Goal: Task Accomplishment & Management: Use online tool/utility

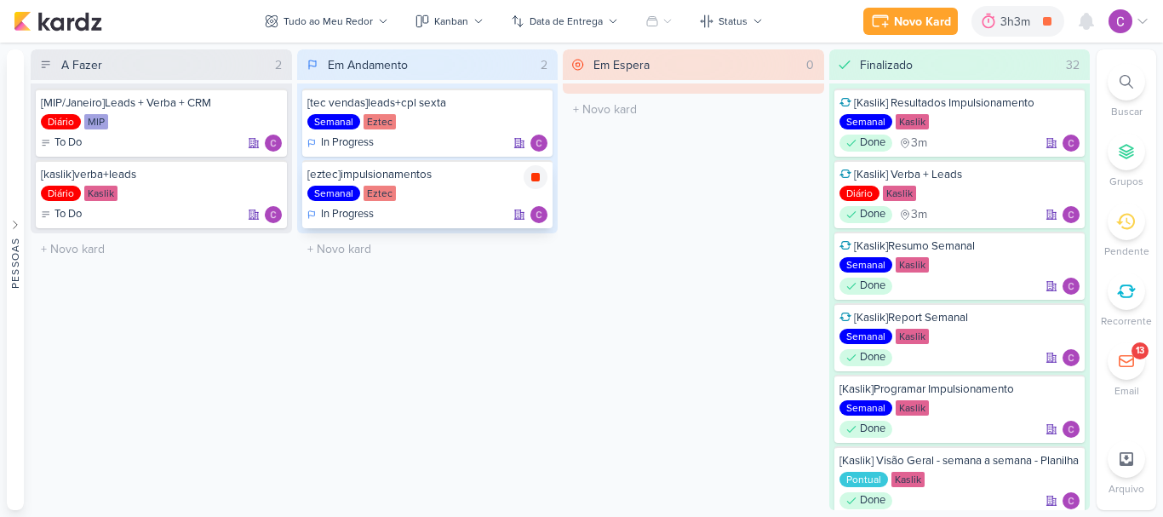
click at [537, 174] on icon at bounding box center [535, 177] width 9 height 9
click at [1027, 20] on div "3h3m" at bounding box center [1041, 22] width 35 height 18
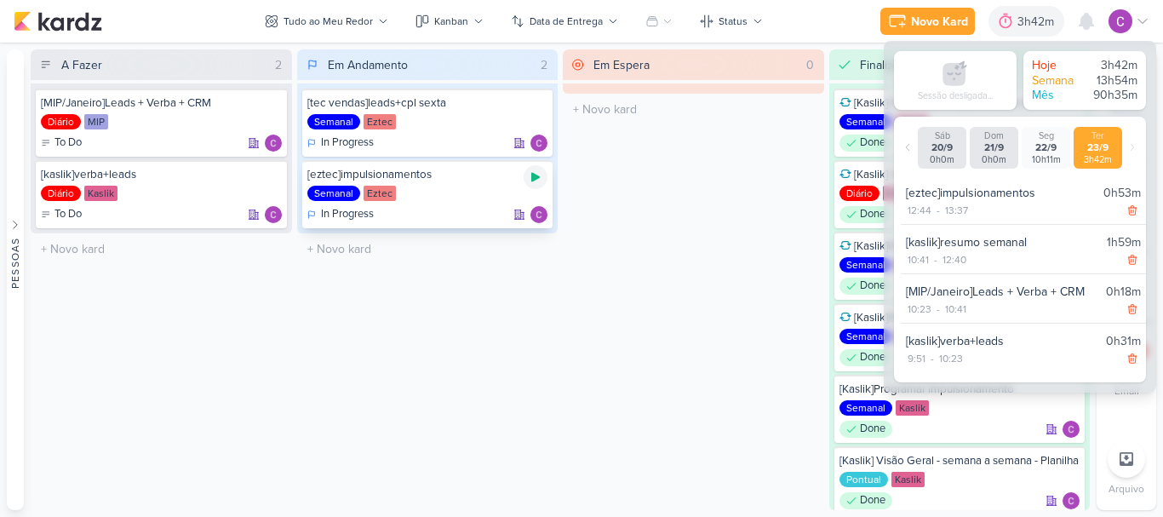
click at [534, 176] on icon at bounding box center [535, 177] width 9 height 9
click at [536, 178] on icon at bounding box center [535, 177] width 9 height 9
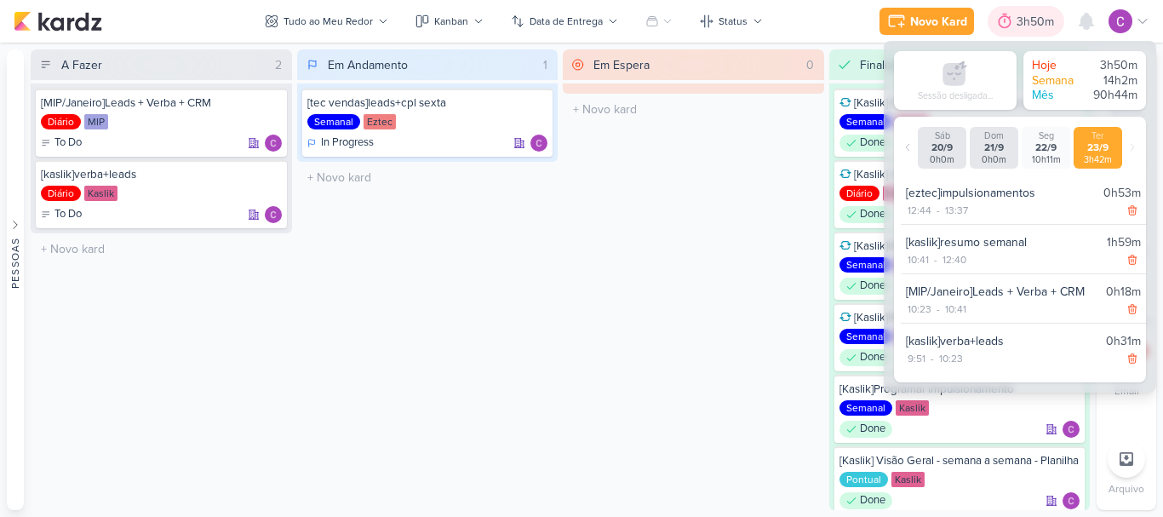
click at [1044, 26] on div "3h50m" at bounding box center [1038, 22] width 43 height 18
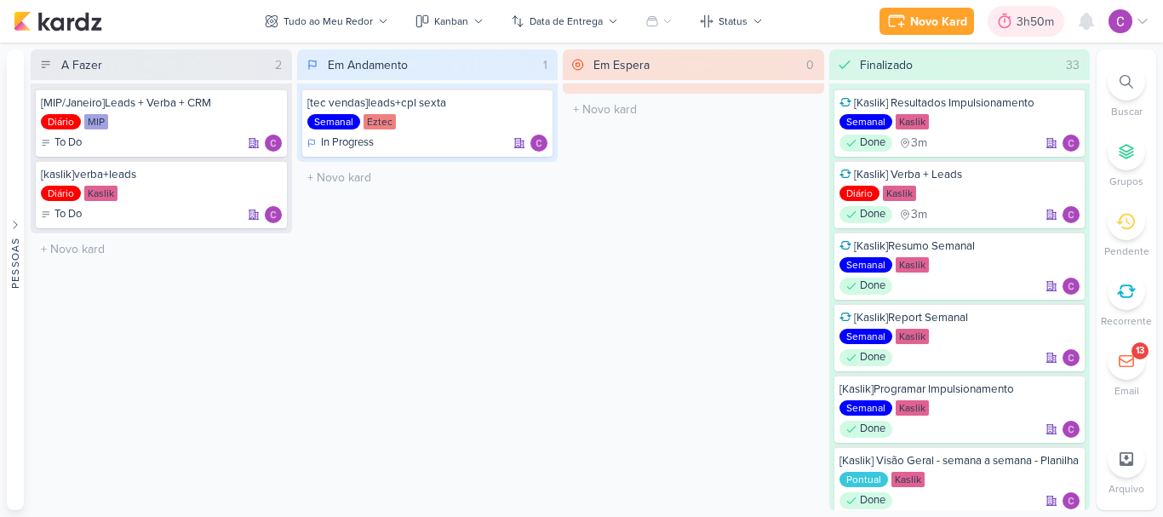
click at [1034, 28] on div "3h50m" at bounding box center [1038, 22] width 43 height 18
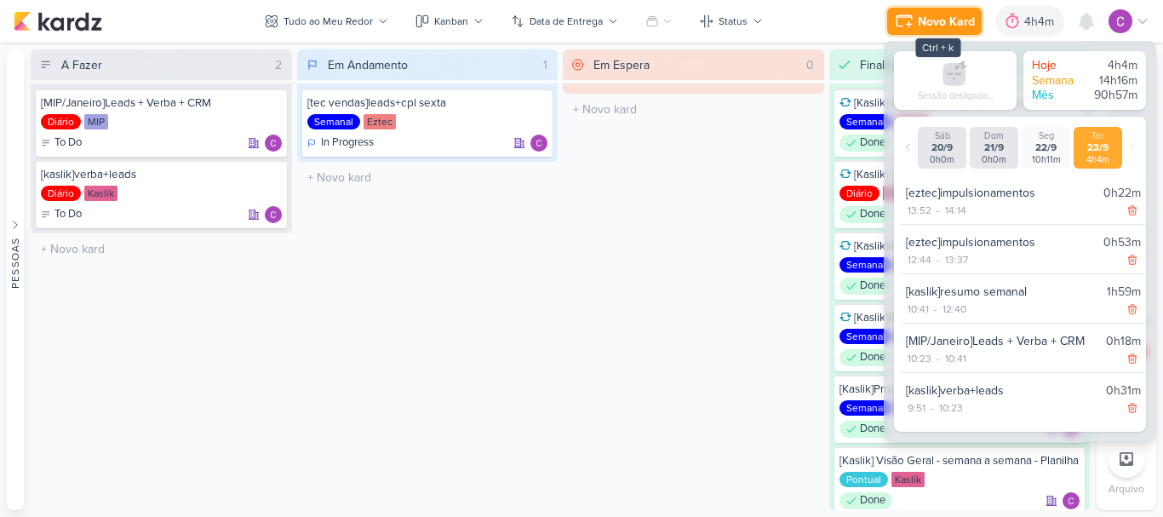
click at [951, 25] on div "Novo Kard" at bounding box center [946, 22] width 57 height 18
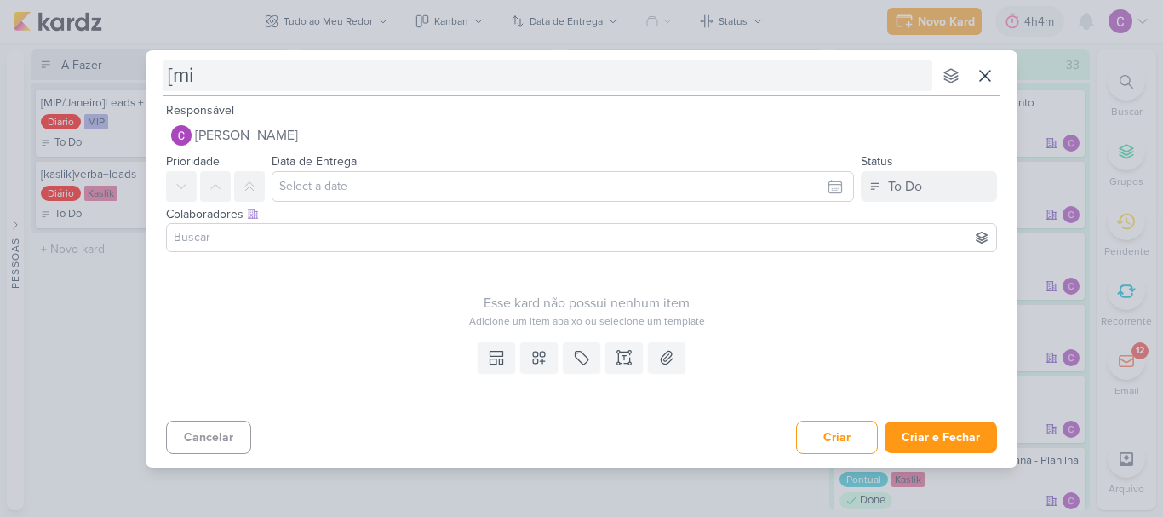
type input "[mip"
type input "[mip/"
type input "[mip/janeiro"
type input "[mip/janeiro]"
type input "[mip/janeiro]criativos"
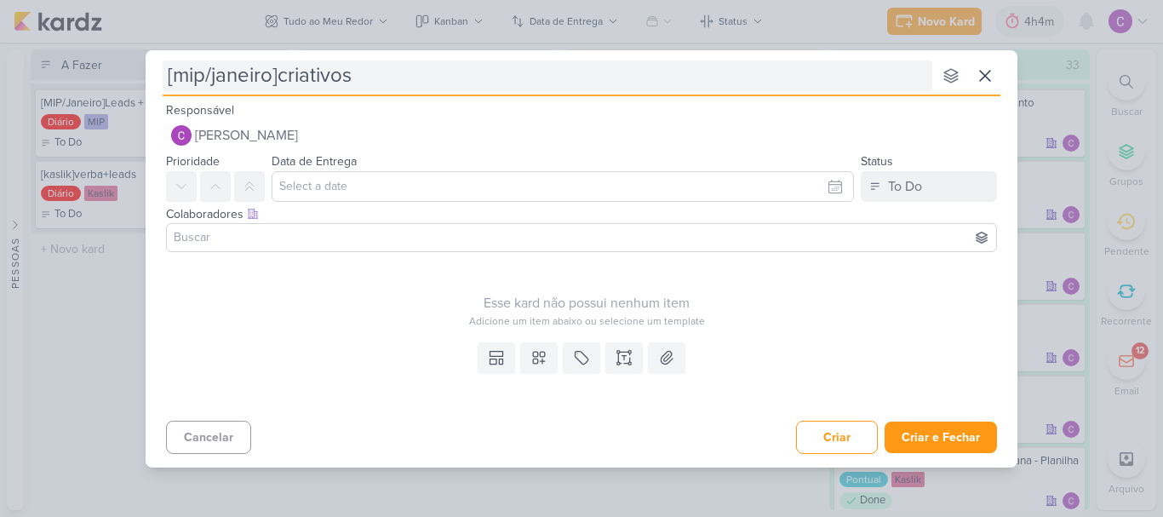
type input "[mip/janeiro]criativos"
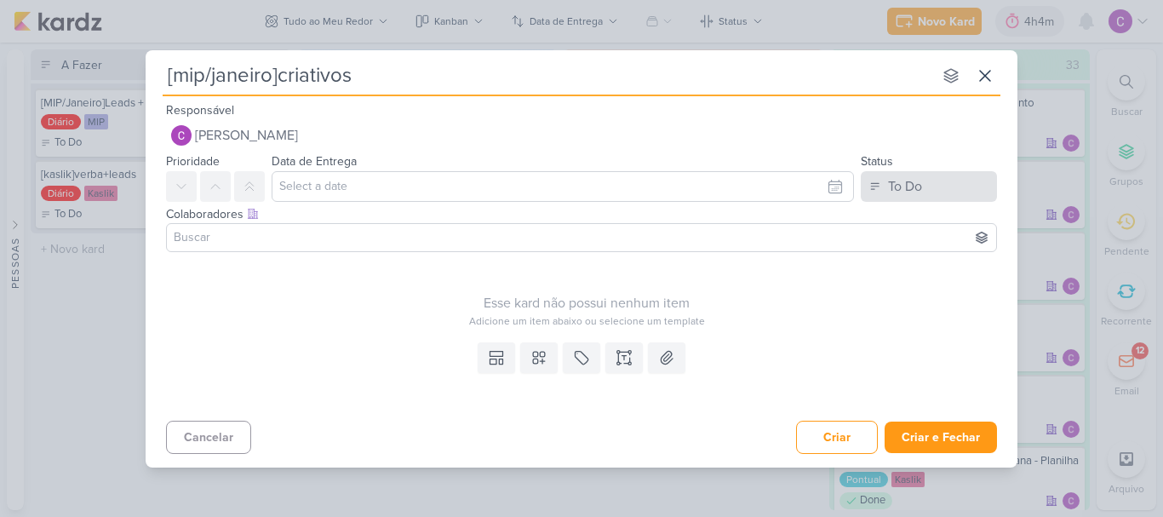
type input "[mip/janeiro]criativos"
click at [916, 174] on button "To Do" at bounding box center [929, 186] width 136 height 31
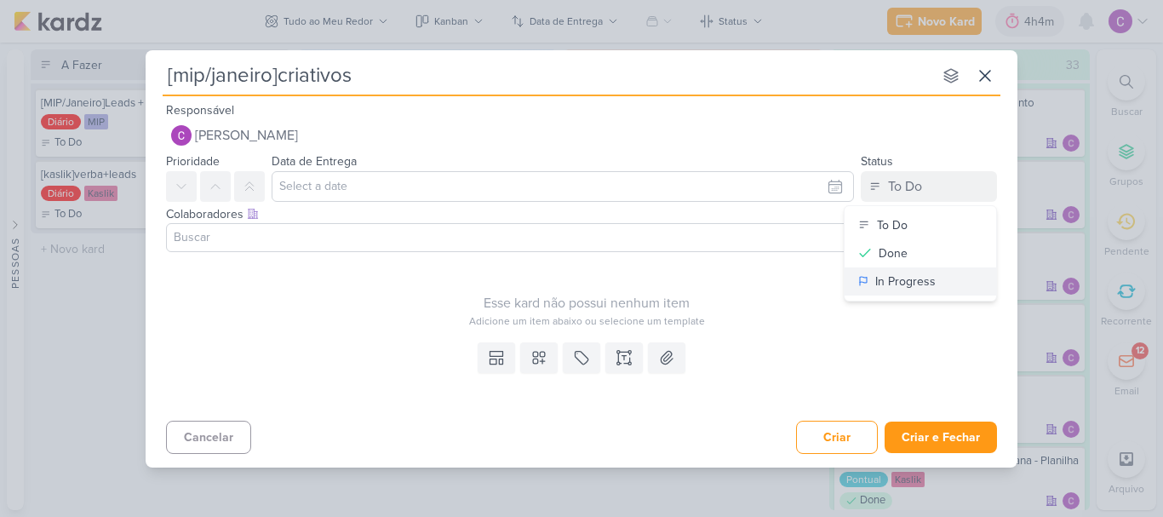
click at [900, 279] on div "In Progress" at bounding box center [905, 281] width 60 height 18
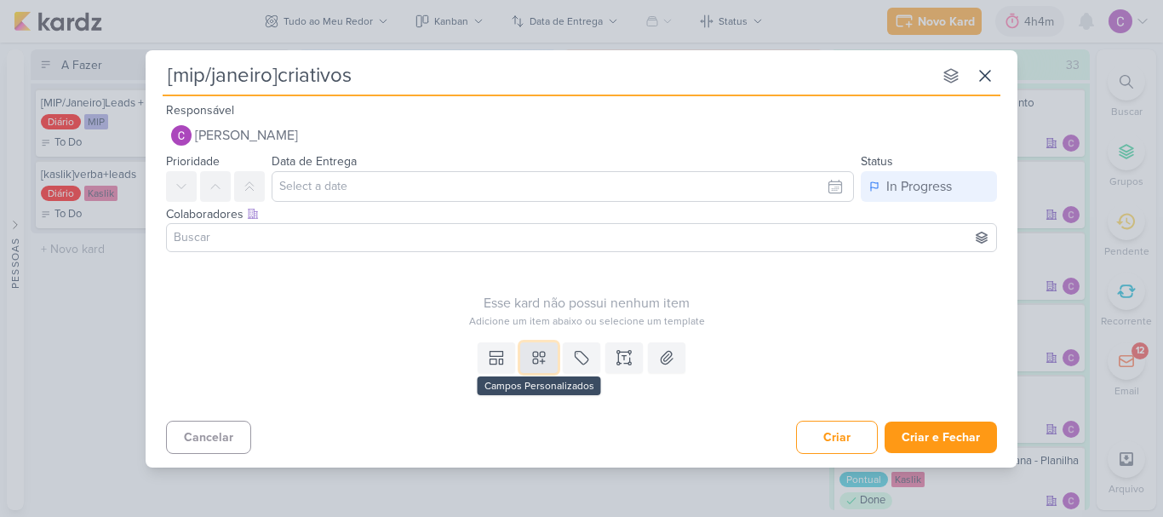
click at [535, 361] on icon at bounding box center [538, 357] width 17 height 17
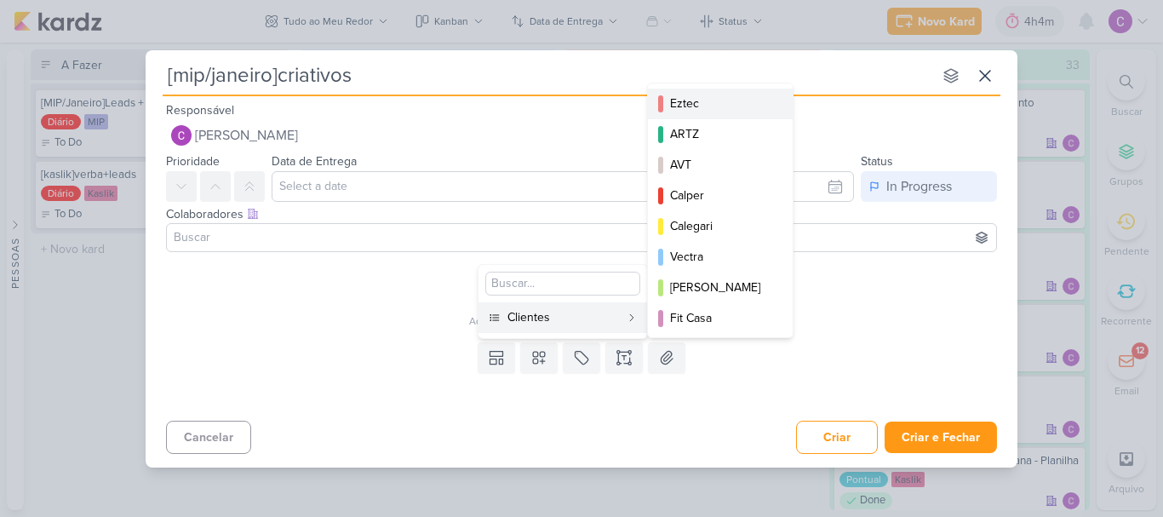
click at [693, 97] on div "Eztec" at bounding box center [721, 103] width 102 height 18
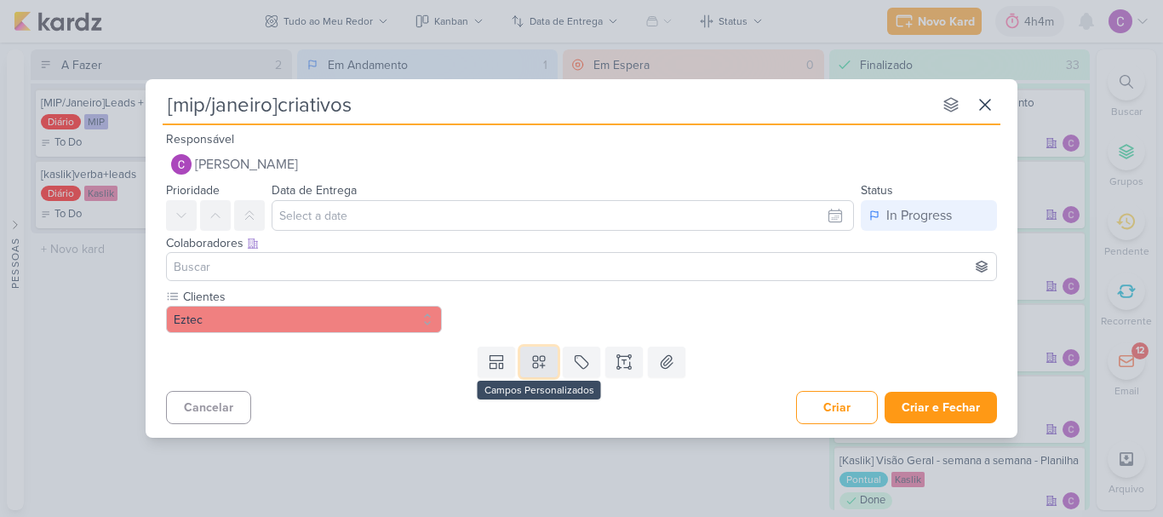
click at [534, 364] on icon at bounding box center [538, 361] width 17 height 17
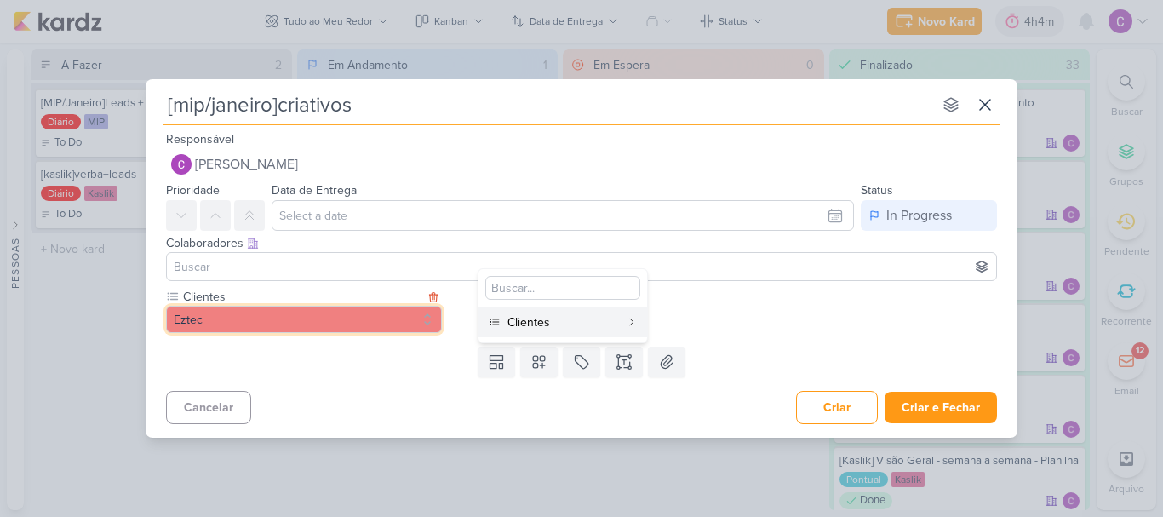
click at [381, 316] on button "Eztec" at bounding box center [304, 319] width 276 height 27
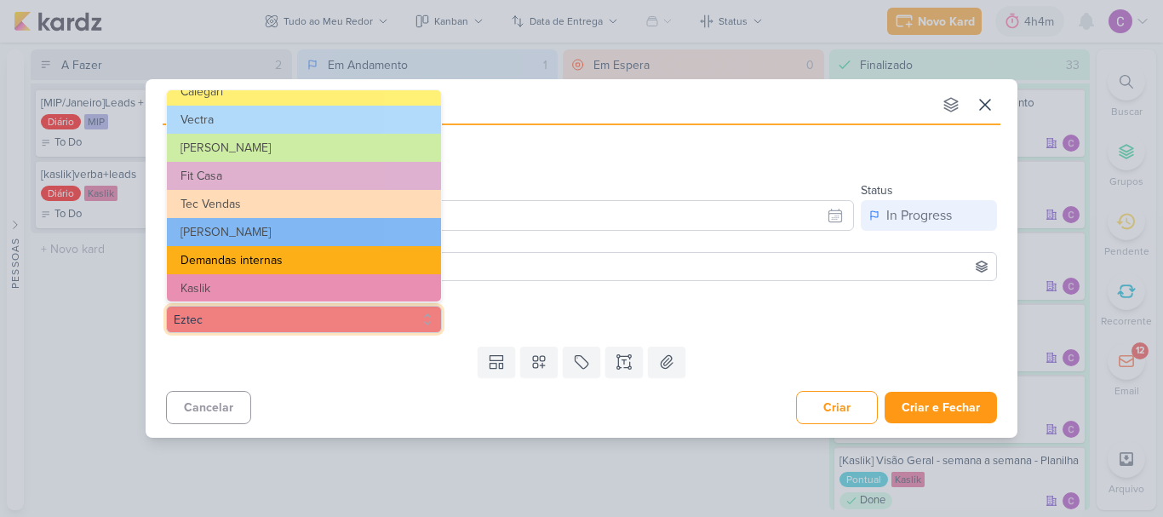
scroll to position [277, 0]
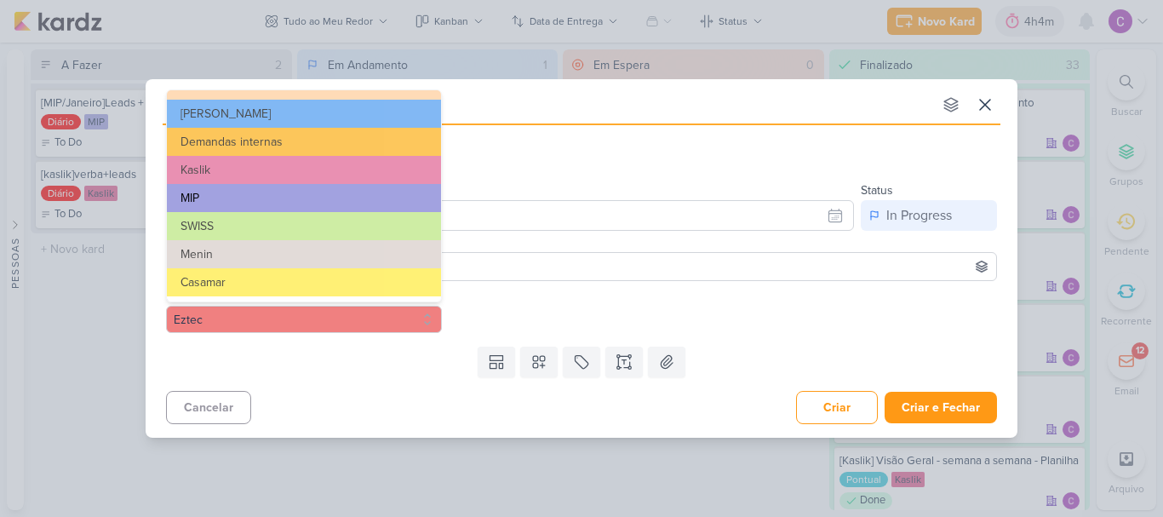
click at [243, 206] on button "MIP" at bounding box center [304, 198] width 274 height 28
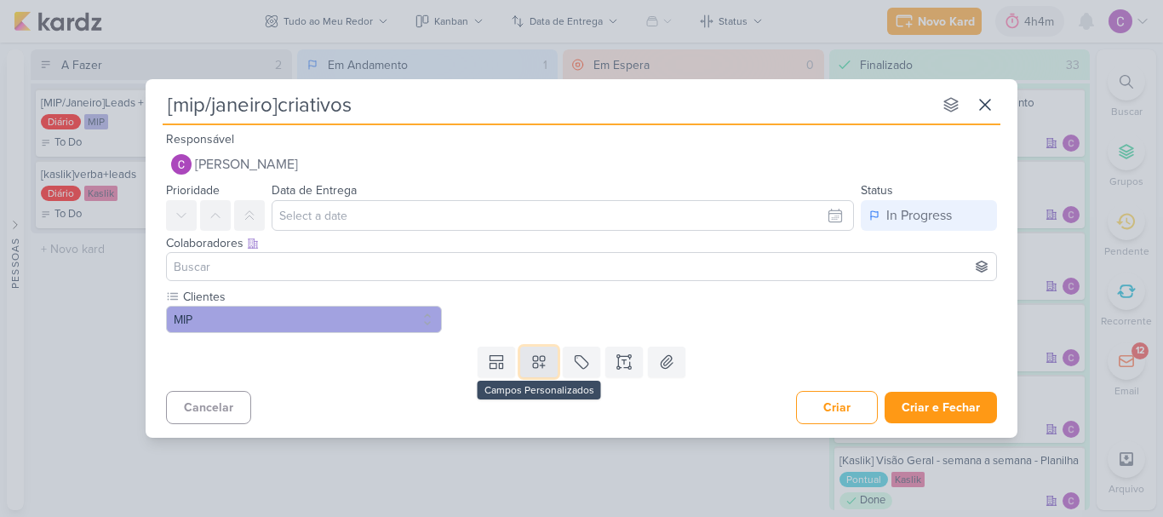
click at [528, 363] on button at bounding box center [538, 361] width 37 height 31
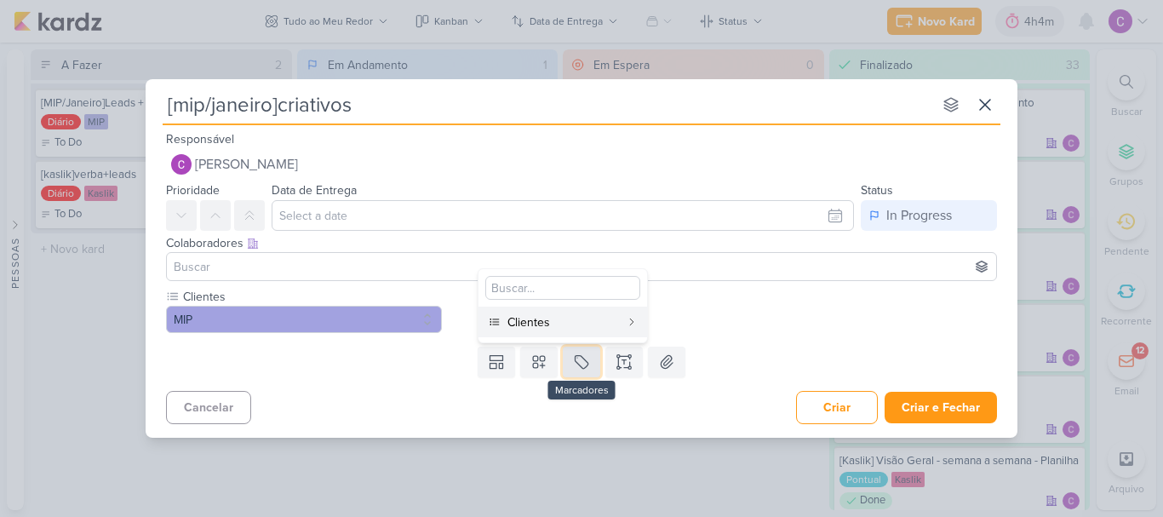
click at [577, 366] on icon at bounding box center [581, 361] width 17 height 17
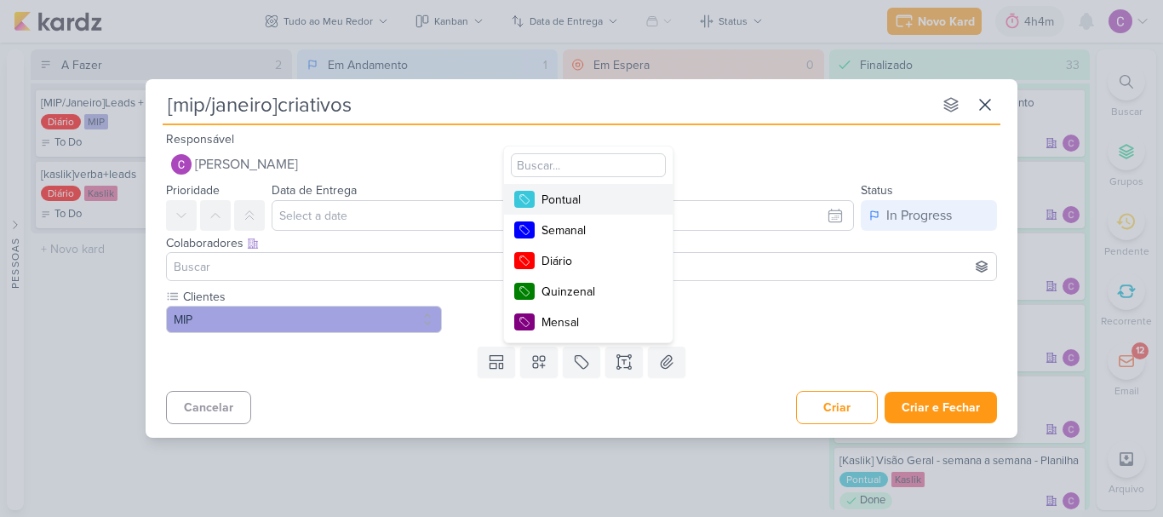
click at [583, 199] on div "Pontual" at bounding box center [596, 200] width 111 height 18
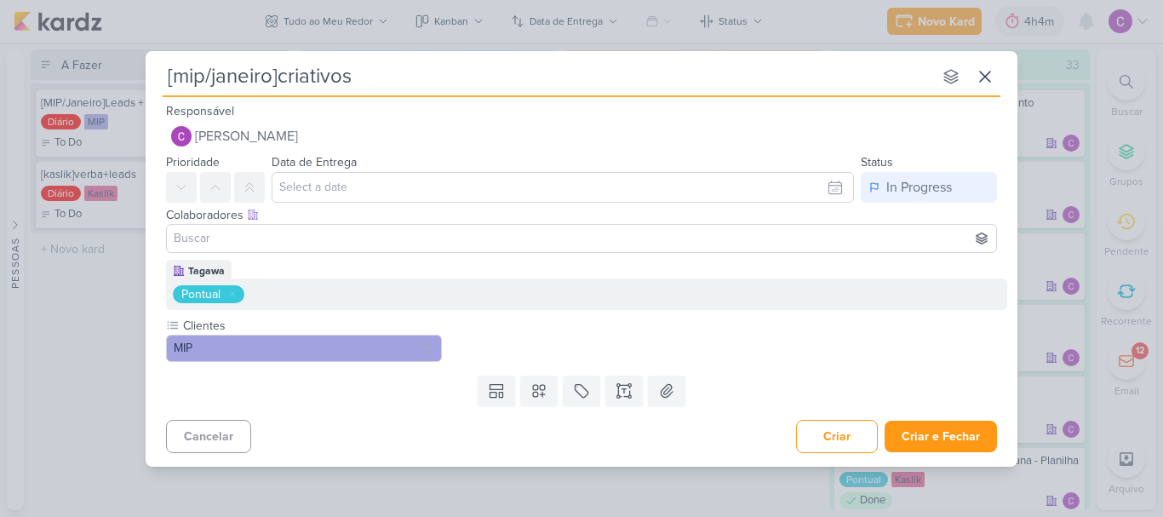
click at [942, 405] on div "Templates Campos Personalizados Clientes Eztec ARTZ AVT Calper MIP" at bounding box center [582, 391] width 872 height 44
click at [943, 438] on button "Criar e Fechar" at bounding box center [941, 436] width 112 height 31
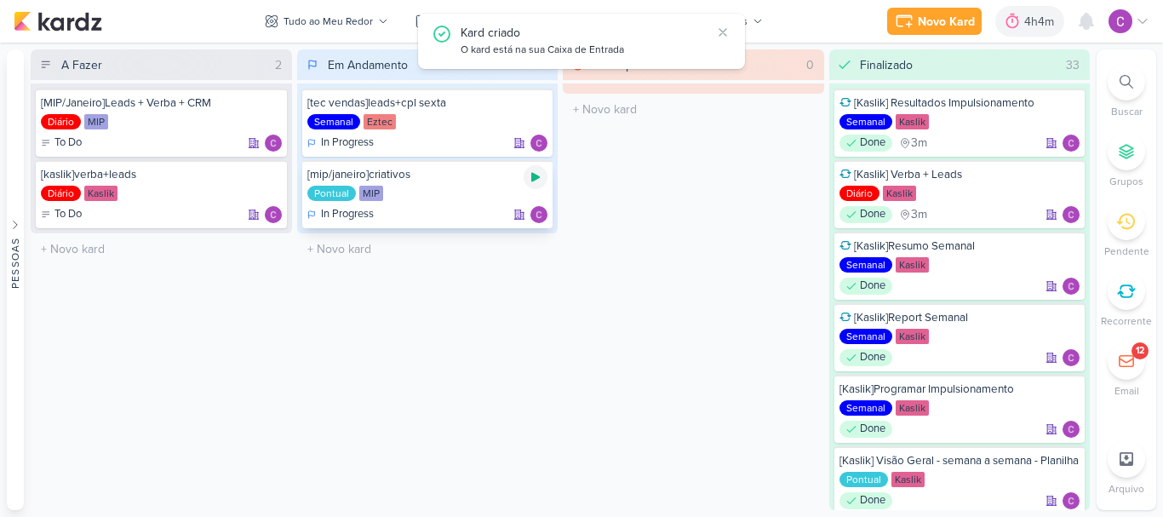
click at [538, 179] on icon at bounding box center [536, 177] width 14 height 14
